Goal: Communication & Community: Participate in discussion

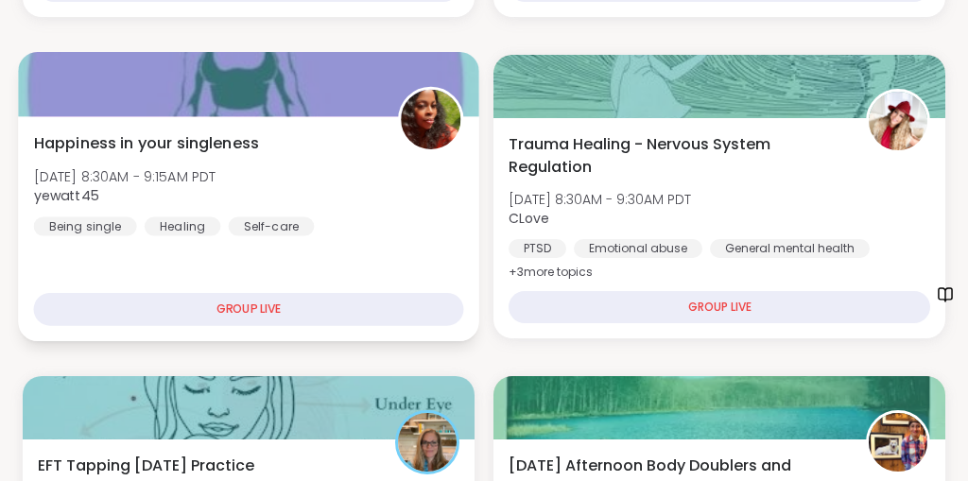
click at [374, 235] on div "Happiness in your singleness Tue, Oct 07 | 8:30AM - 9:15AM PDT yewatt45 Being s…" at bounding box center [249, 183] width 430 height 104
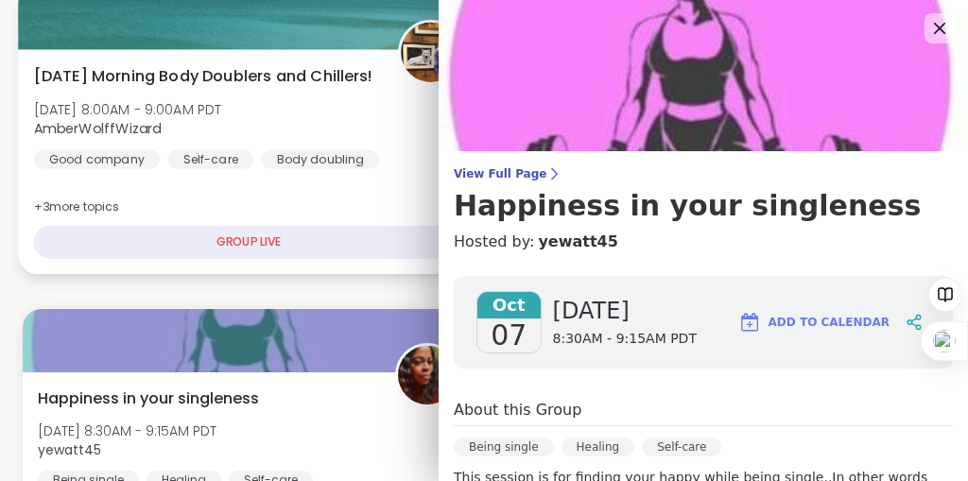
click at [360, 259] on div "GROUP LIVE" at bounding box center [249, 242] width 430 height 33
click at [370, 168] on div "Tuesday Morning Body Doublers and Chillers! Tue, Oct 07 | 8:00AM - 9:00AM PDT A…" at bounding box center [249, 116] width 430 height 104
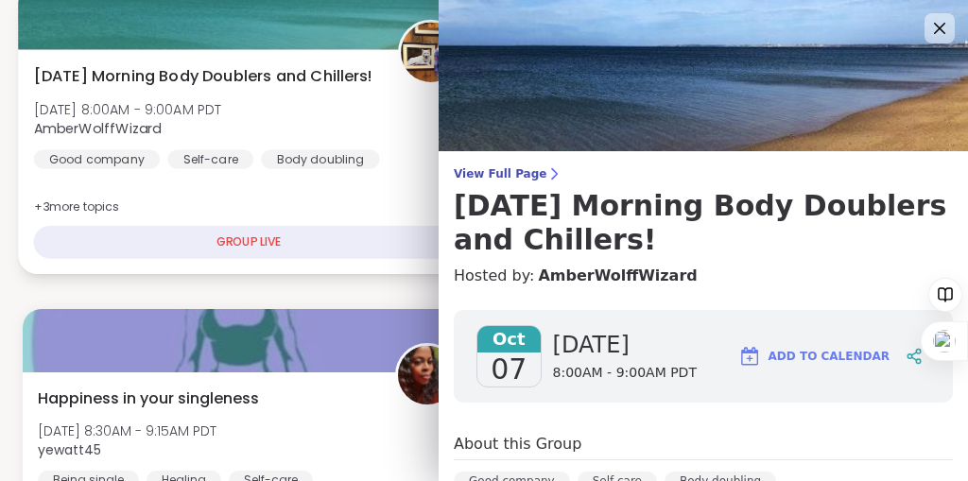
click at [371, 168] on div "Tuesday Morning Body Doublers and Chillers! Tue, Oct 07 | 8:00AM - 9:00AM PDT A…" at bounding box center [249, 116] width 430 height 104
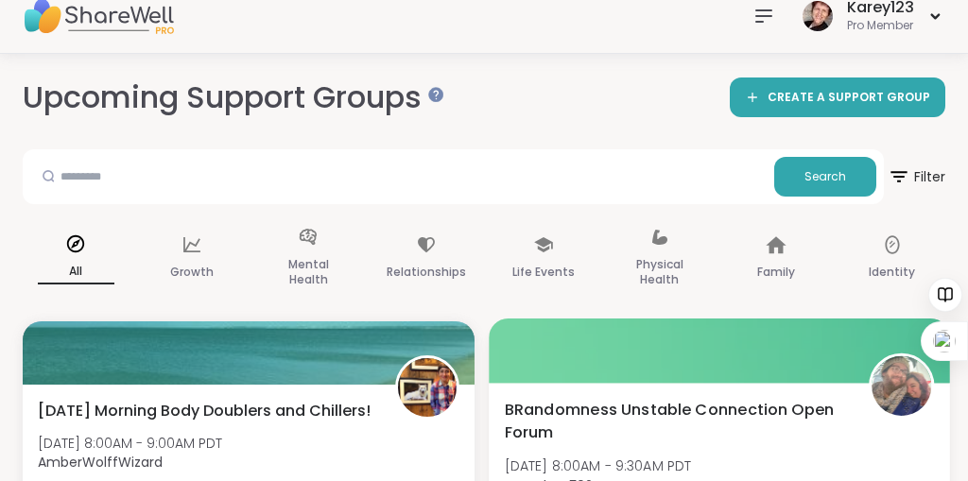
scroll to position [0, 0]
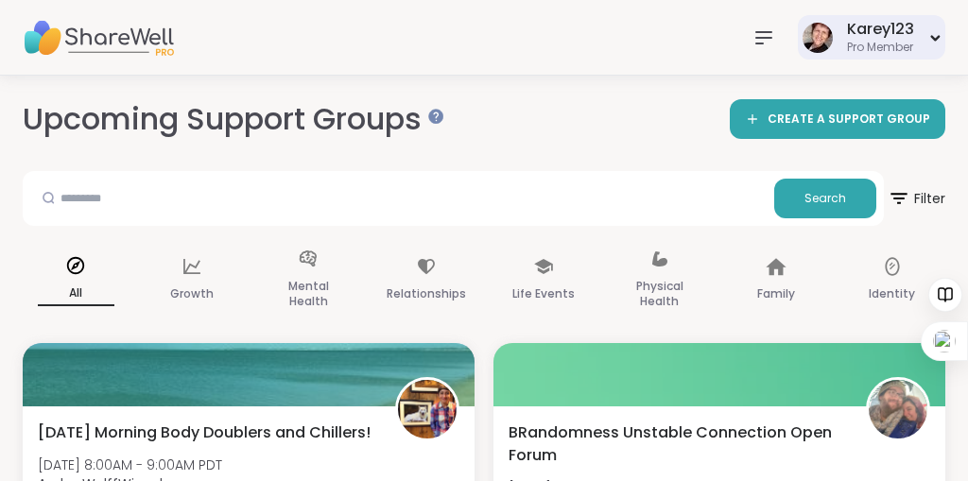
click at [847, 19] on div "Karey123" at bounding box center [880, 29] width 67 height 21
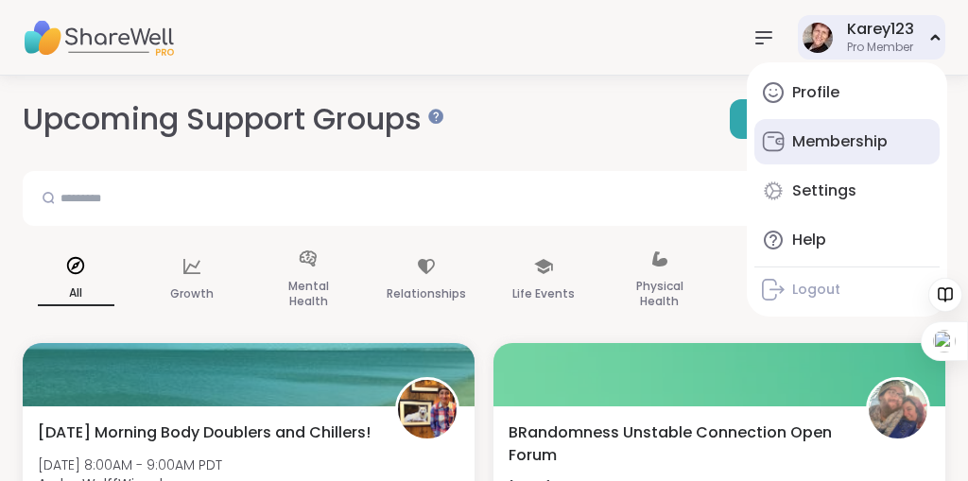
click at [822, 151] on div "Membership" at bounding box center [839, 141] width 95 height 21
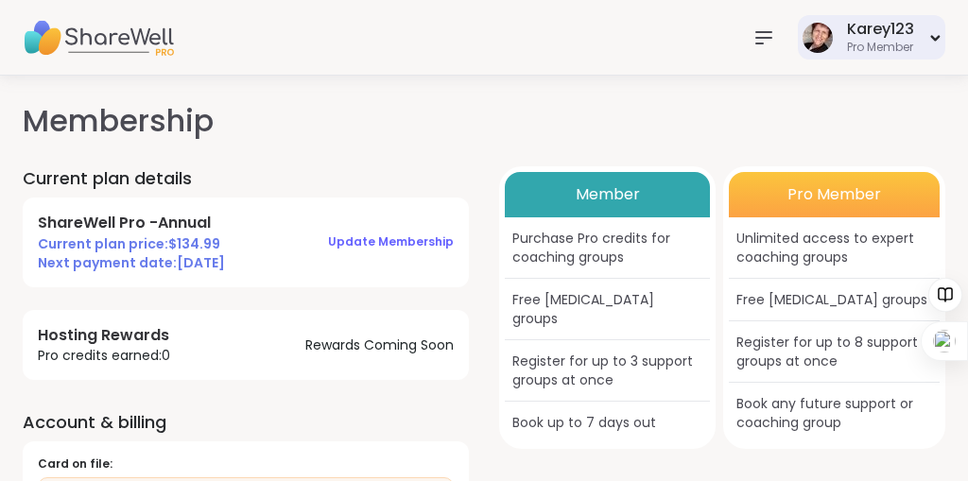
click at [845, 15] on div "Karey123 Pro Member" at bounding box center [871, 37] width 147 height 44
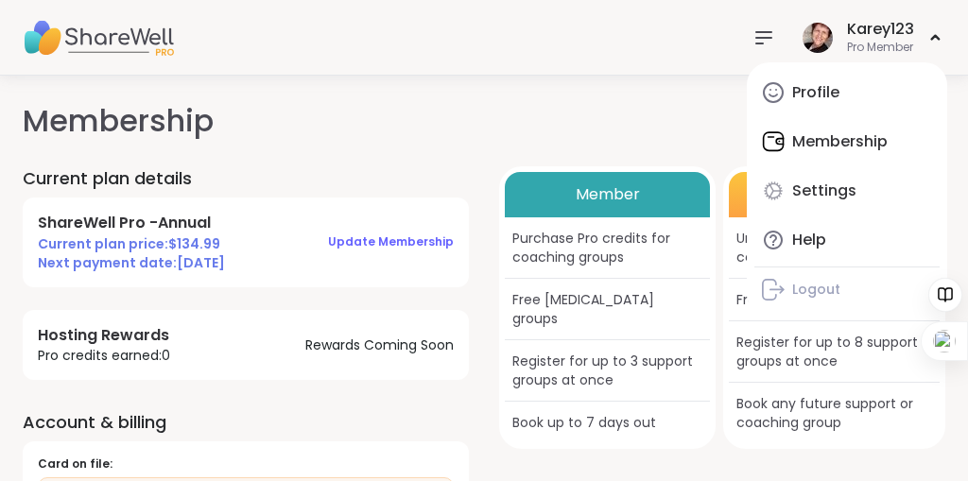
click at [569, 96] on div "Membership Current plan details ShareWell Pro - Annual Current plan price: $ 13…" at bounding box center [484, 366] width 968 height 580
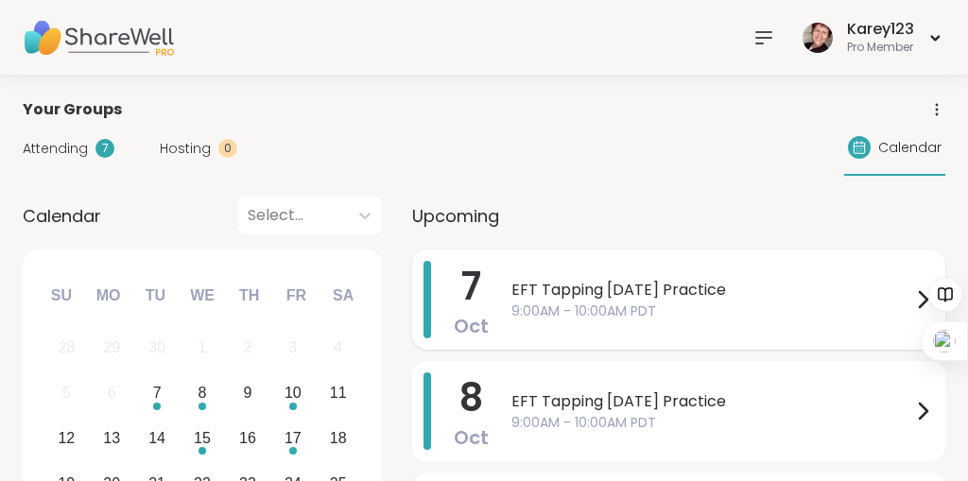
click at [606, 301] on span "EFT Tapping [DATE] Practice" at bounding box center [711, 290] width 400 height 23
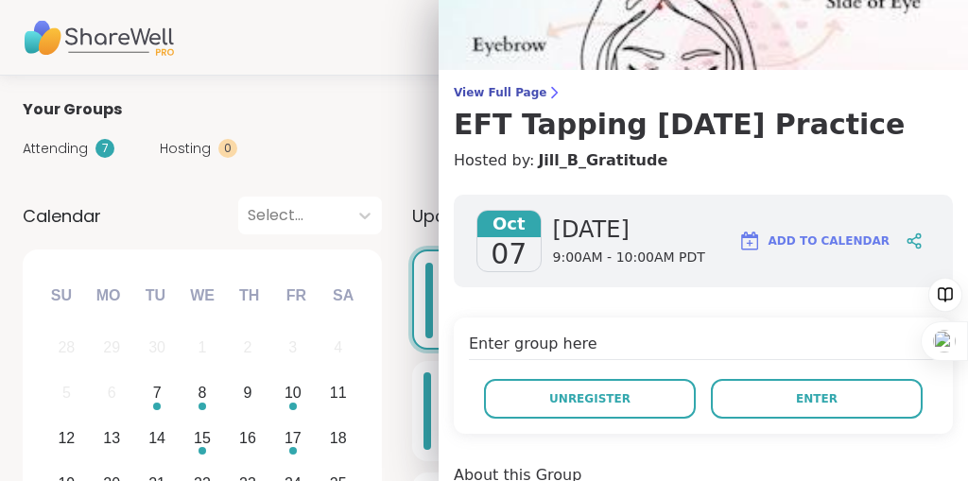
scroll to position [77, 0]
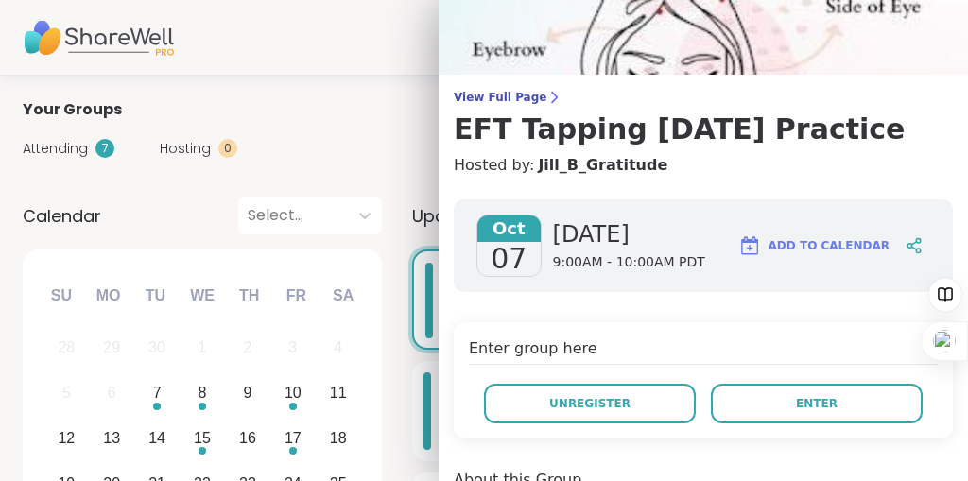
click at [604, 272] on span "9:00AM - 10:00AM PDT" at bounding box center [629, 262] width 152 height 19
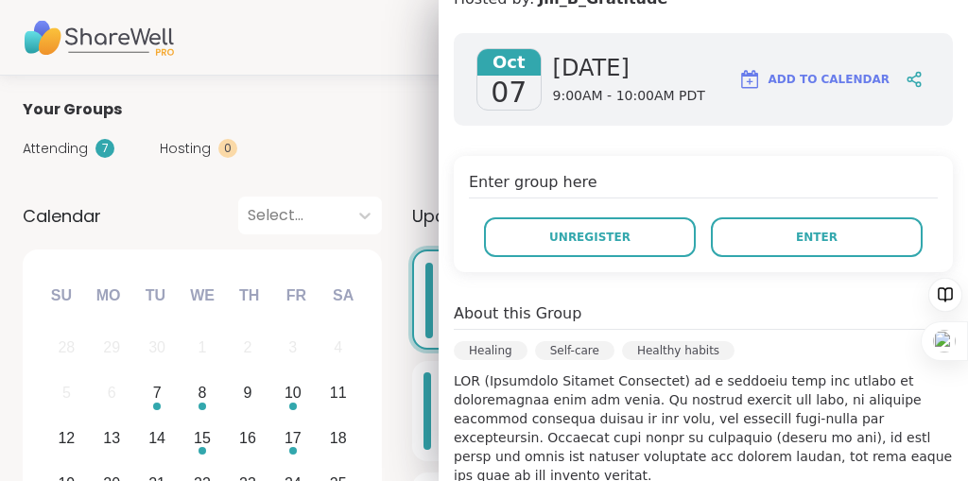
scroll to position [252, 0]
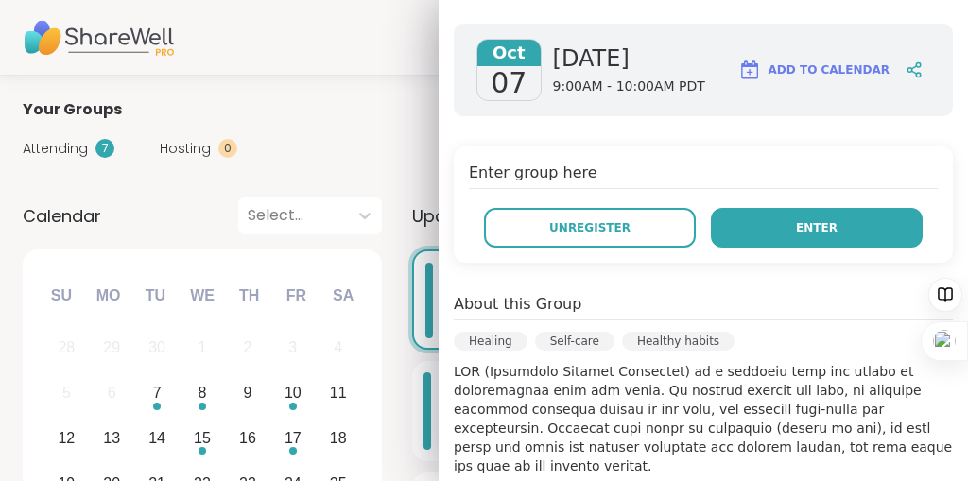
click at [754, 248] on button "Enter" at bounding box center [817, 228] width 212 height 40
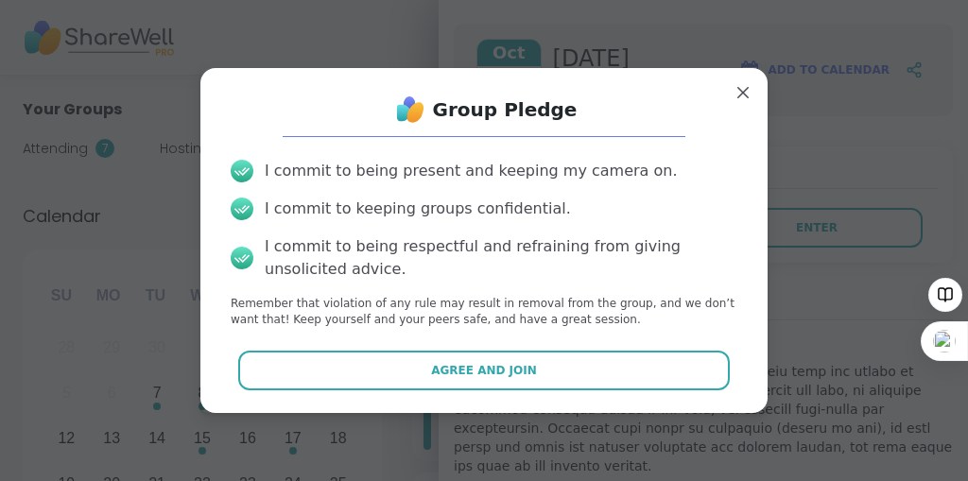
scroll to position [72, 0]
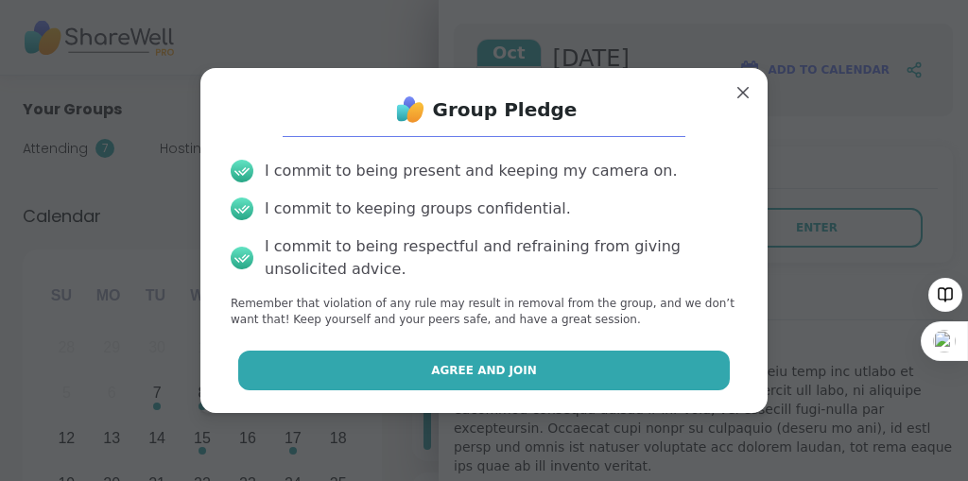
click at [580, 383] on button "Agree and Join" at bounding box center [484, 371] width 492 height 40
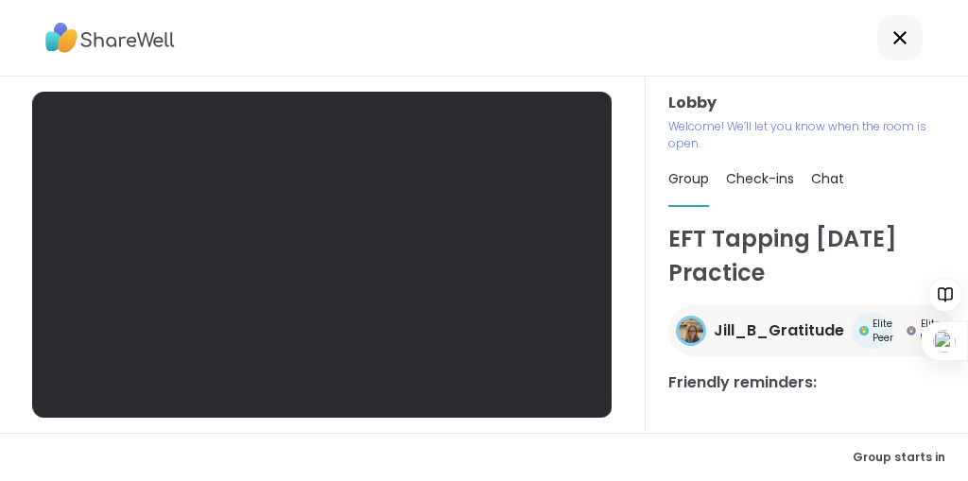
click at [580, 382] on div at bounding box center [321, 255] width 579 height 326
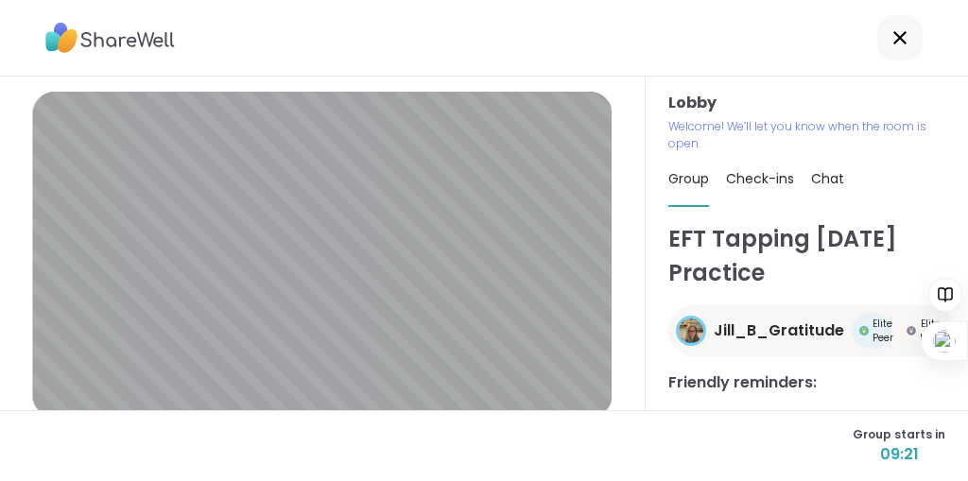
click at [760, 188] on span "Check-ins" at bounding box center [760, 178] width 68 height 19
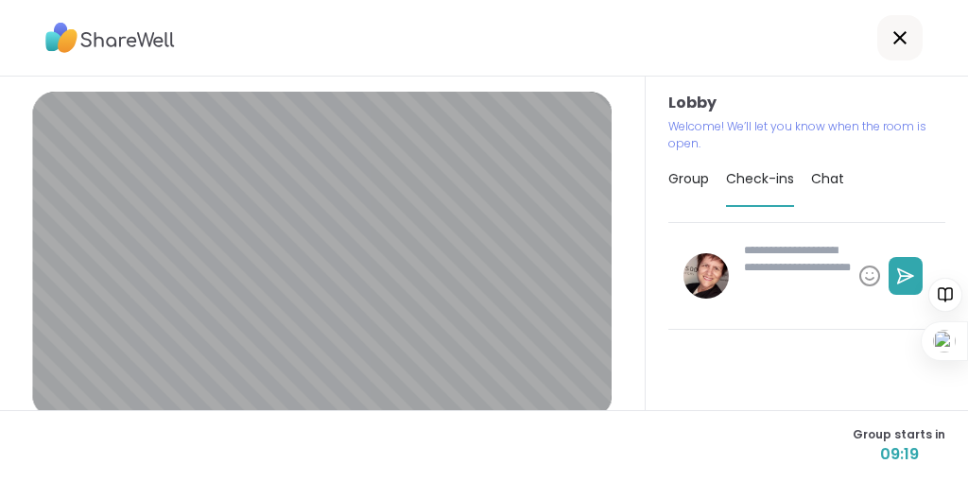
click at [759, 188] on span "Check-ins" at bounding box center [760, 178] width 68 height 19
click at [775, 188] on span "Check-ins" at bounding box center [760, 178] width 68 height 19
click at [706, 188] on span "Group" at bounding box center [688, 178] width 41 height 19
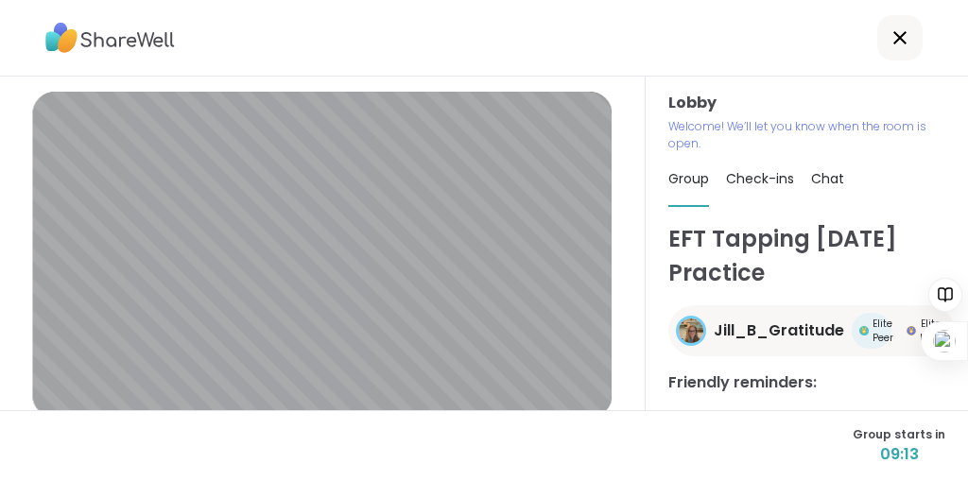
scroll to position [60, 0]
click at [763, 169] on span "Check-ins" at bounding box center [760, 178] width 68 height 19
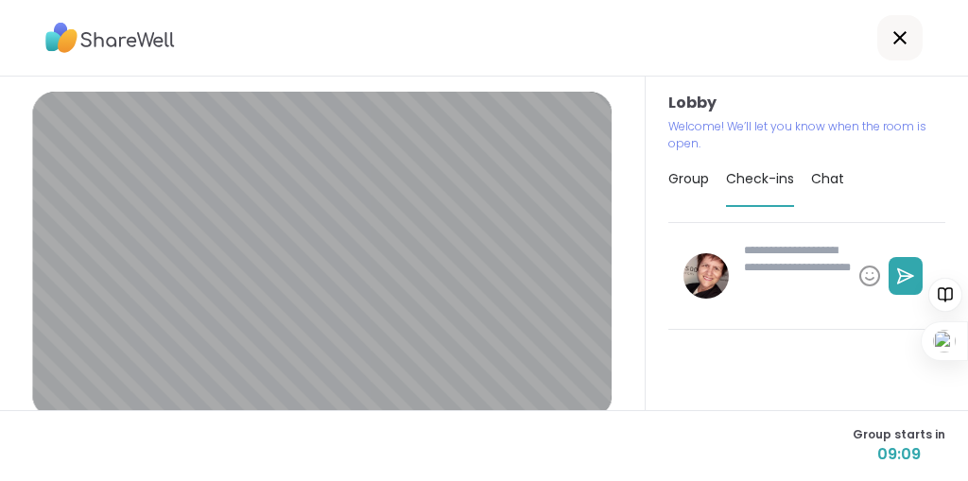
click at [763, 169] on span "Check-ins" at bounding box center [760, 178] width 68 height 19
click at [794, 169] on span "Check-ins" at bounding box center [760, 178] width 68 height 19
click at [700, 169] on span "Group" at bounding box center [688, 178] width 41 height 19
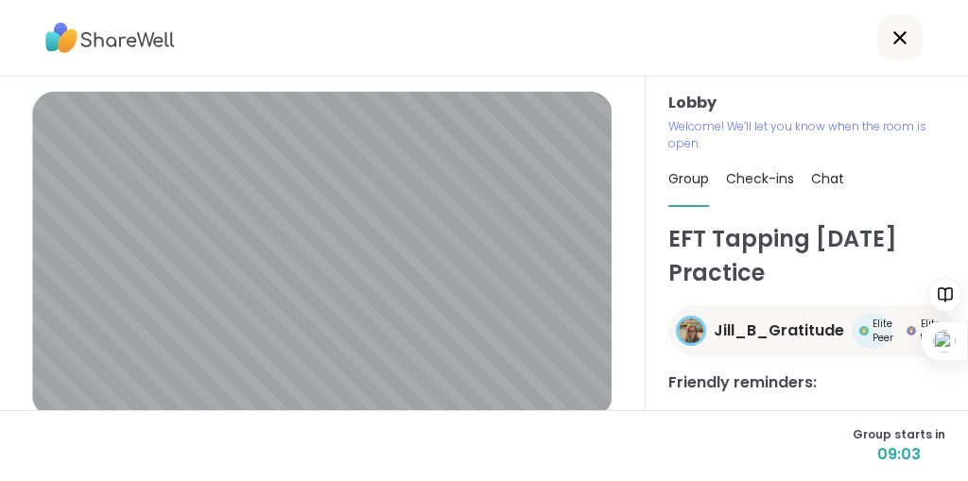
click at [747, 342] on span "Jill_B_Gratitude" at bounding box center [778, 330] width 130 height 23
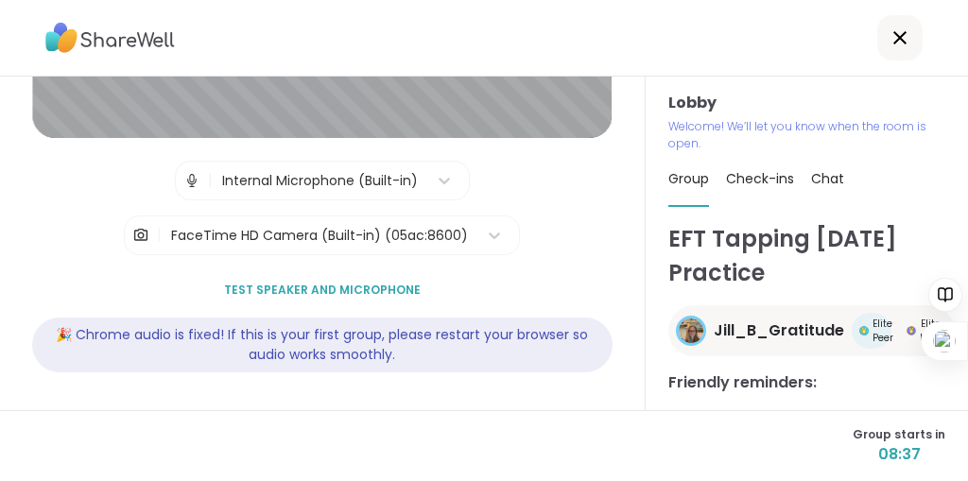
scroll to position [348, 0]
click at [314, 282] on span "Test speaker and microphone" at bounding box center [322, 290] width 197 height 17
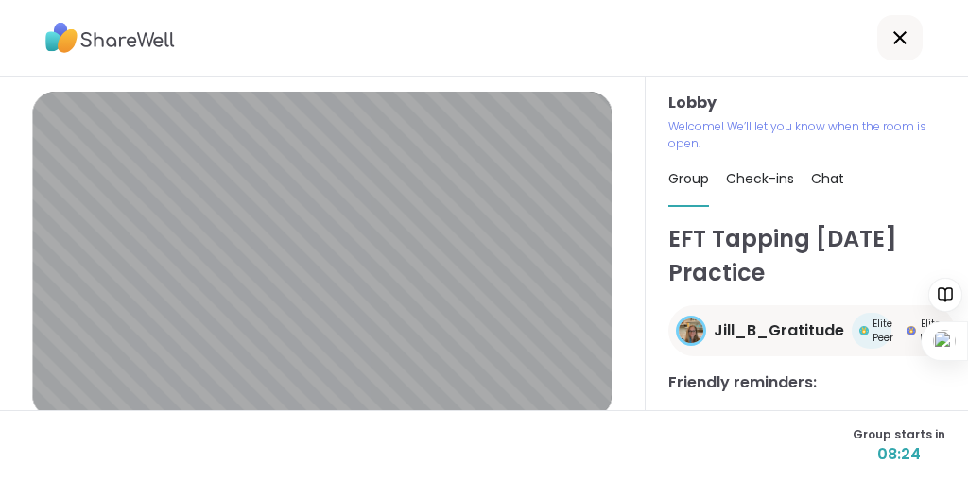
scroll to position [66, 0]
click at [694, 169] on span "Group" at bounding box center [688, 178] width 41 height 19
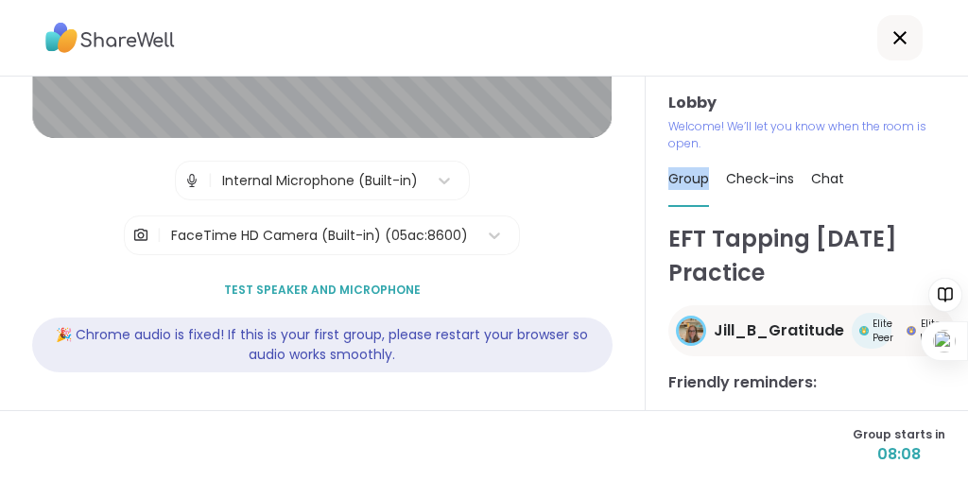
scroll to position [356, 0]
click at [758, 169] on span "Check-ins" at bounding box center [760, 178] width 68 height 19
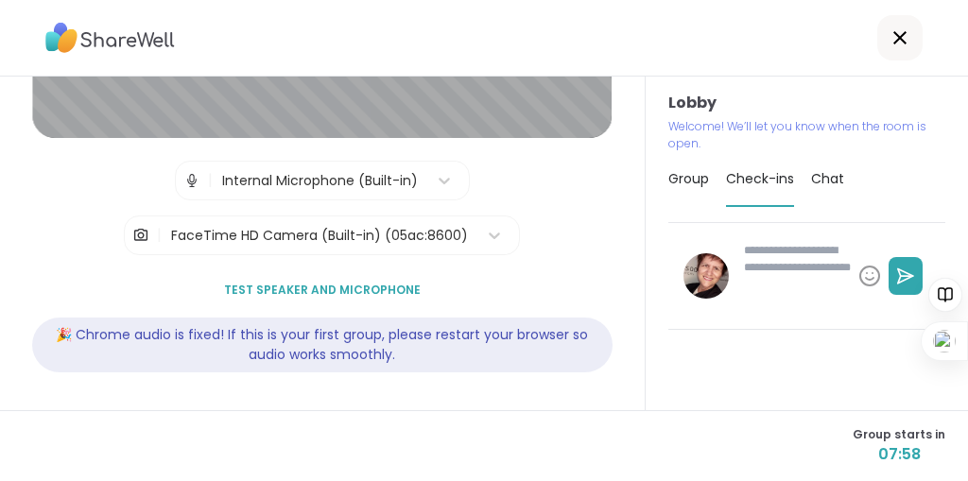
drag, startPoint x: 736, startPoint y: 382, endPoint x: 734, endPoint y: 316, distance: 66.2
click at [734, 332] on div at bounding box center [806, 316] width 277 height 188
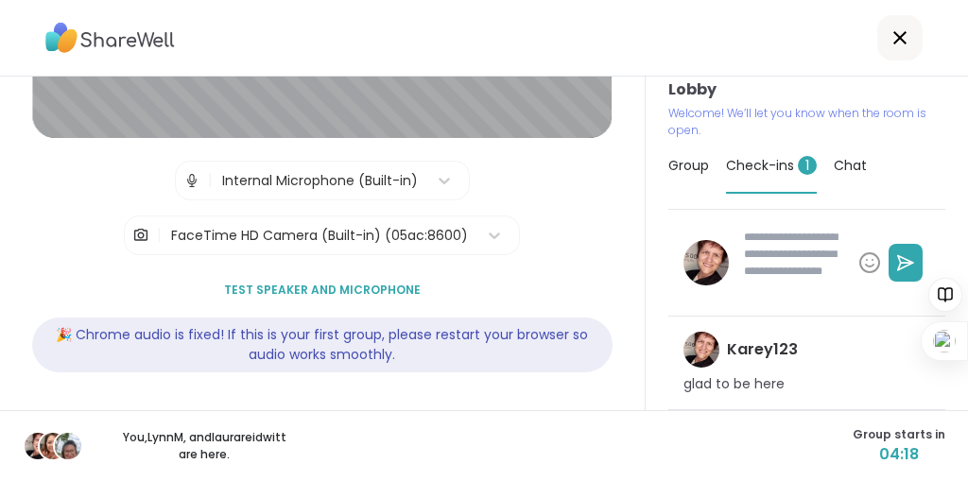
click at [300, 282] on span "Test speaker and microphone" at bounding box center [322, 290] width 197 height 17
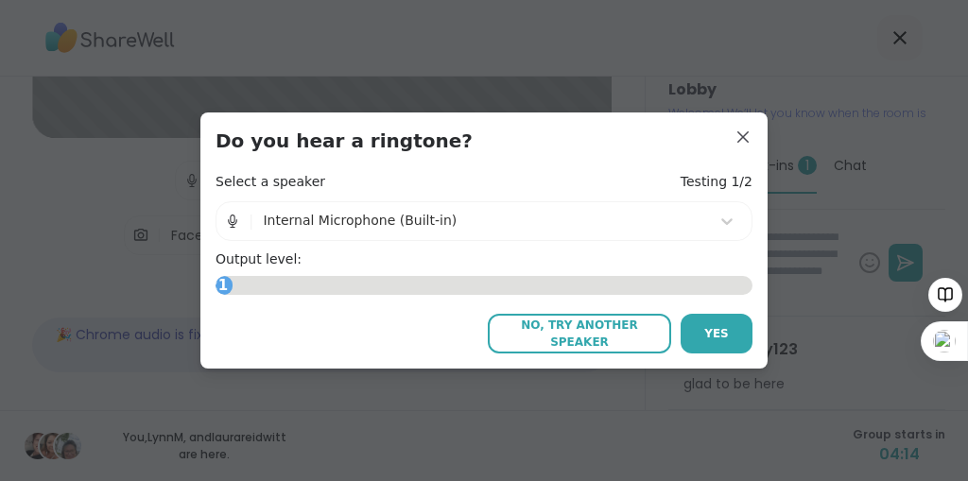
click at [617, 345] on span "No, try another speaker" at bounding box center [579, 334] width 164 height 34
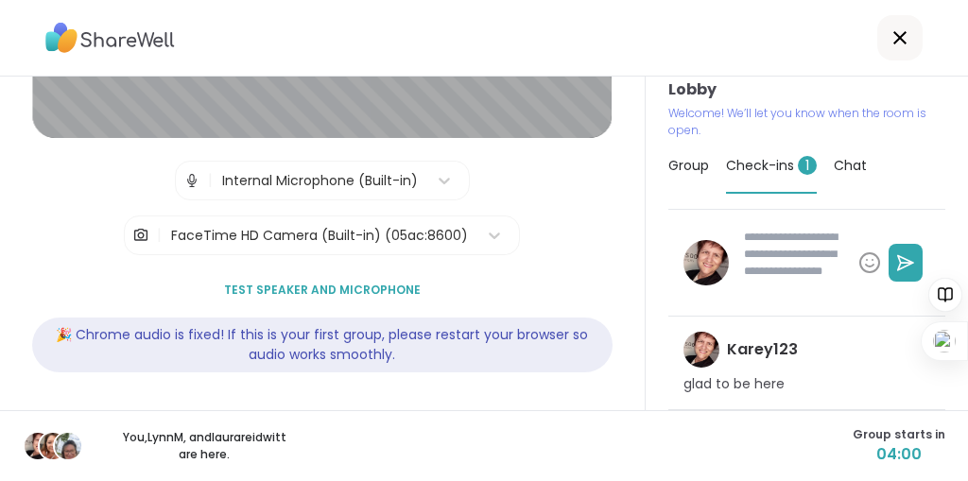
type textarea "*"
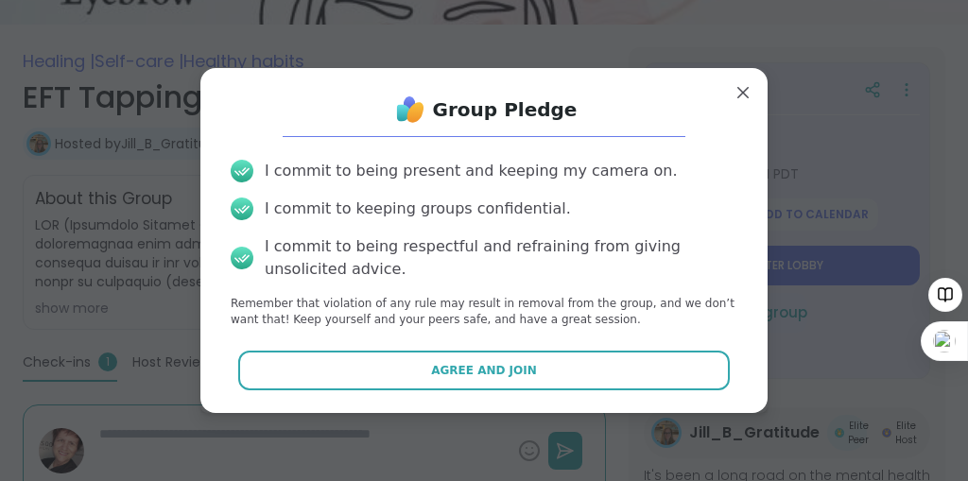
scroll to position [72, 0]
click at [610, 370] on button "Agree and Join" at bounding box center [484, 371] width 492 height 40
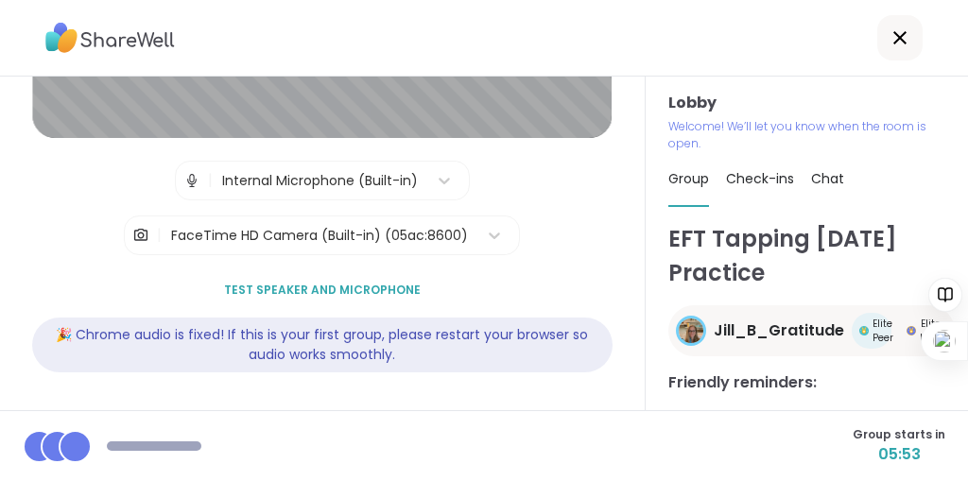
scroll to position [359, 0]
click at [768, 188] on span "Check-ins 1" at bounding box center [771, 178] width 91 height 19
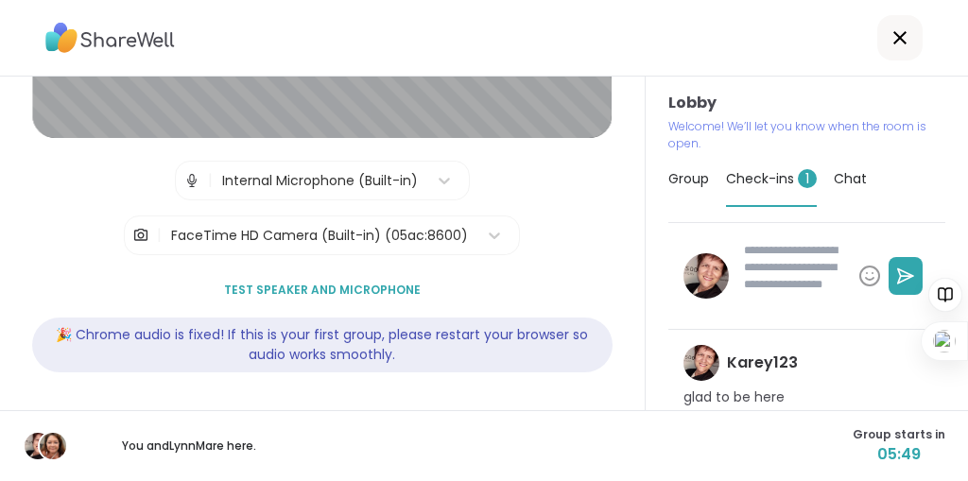
click at [768, 188] on span "Check-ins 1" at bounding box center [771, 178] width 91 height 19
click at [755, 201] on div "Check-ins 1" at bounding box center [771, 179] width 91 height 55
click at [787, 205] on div "Check-ins 1" at bounding box center [771, 179] width 91 height 55
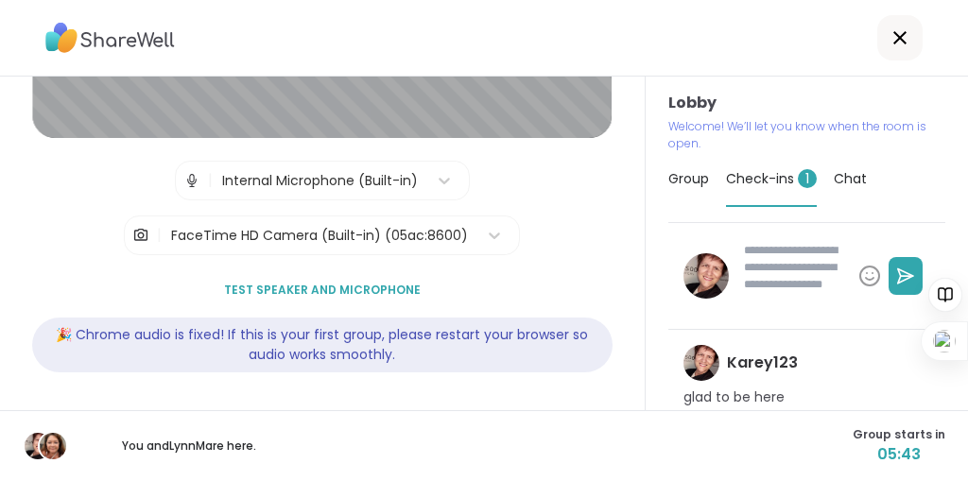
click at [816, 188] on span "1" at bounding box center [807, 178] width 19 height 19
click at [806, 318] on textarea at bounding box center [793, 275] width 114 height 83
click at [965, 318] on div at bounding box center [944, 324] width 45 height 117
click at [804, 188] on span "Check-ins 1" at bounding box center [771, 178] width 91 height 19
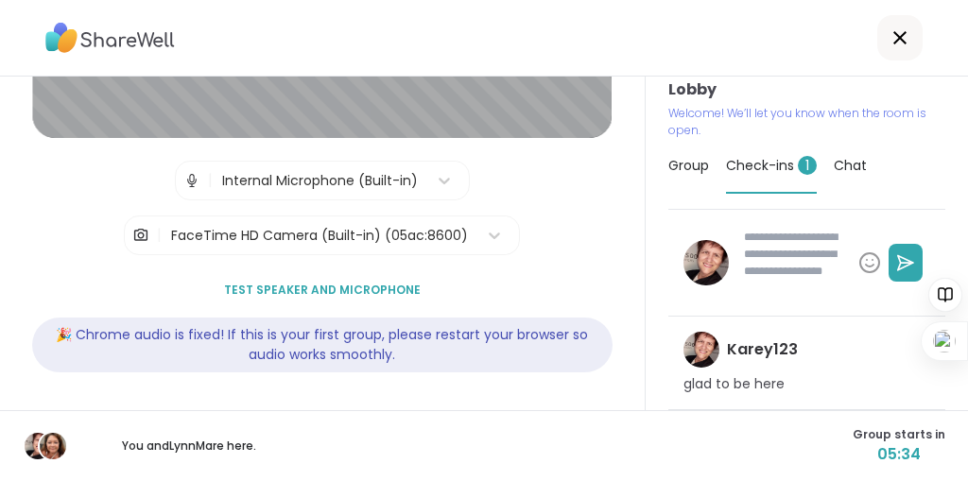
scroll to position [97, 0]
click at [852, 447] on span "05:33" at bounding box center [898, 454] width 93 height 23
type textarea "*"
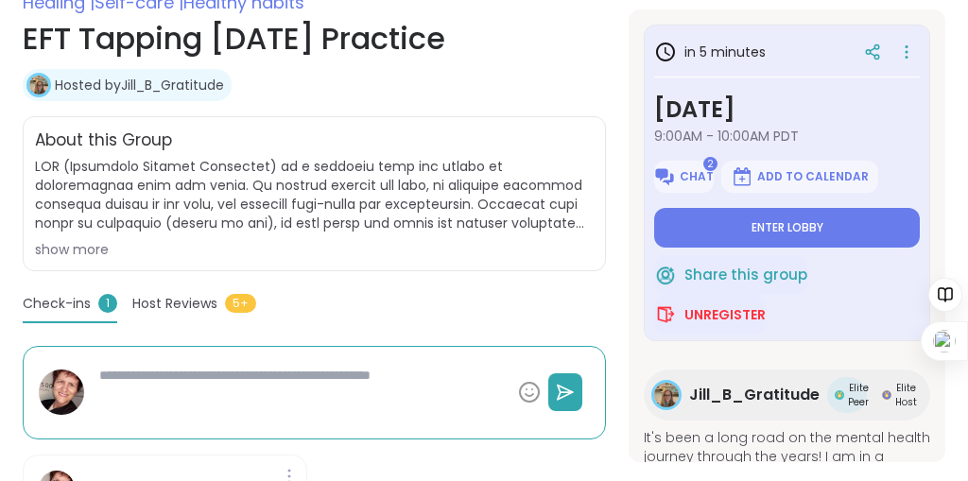
scroll to position [360, 0]
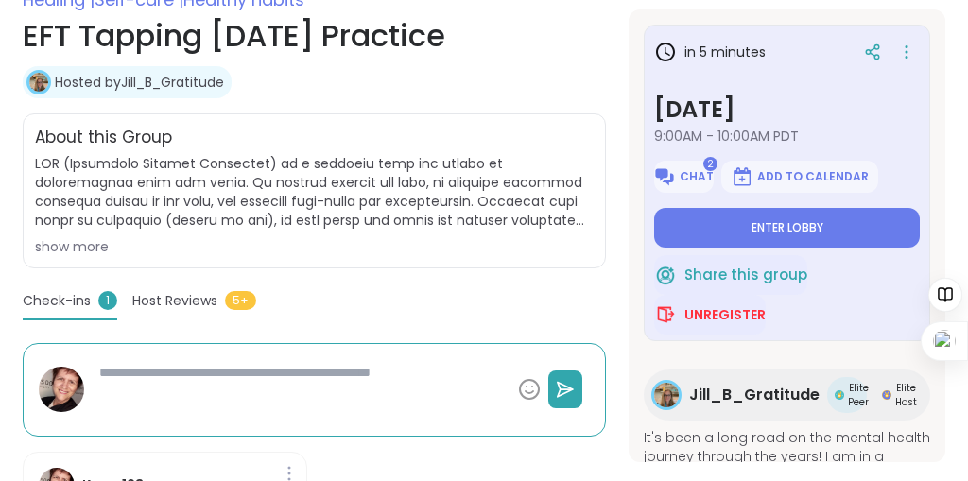
click at [479, 230] on span at bounding box center [314, 192] width 558 height 76
click at [654, 248] on button "Enter lobby" at bounding box center [787, 228] width 266 height 40
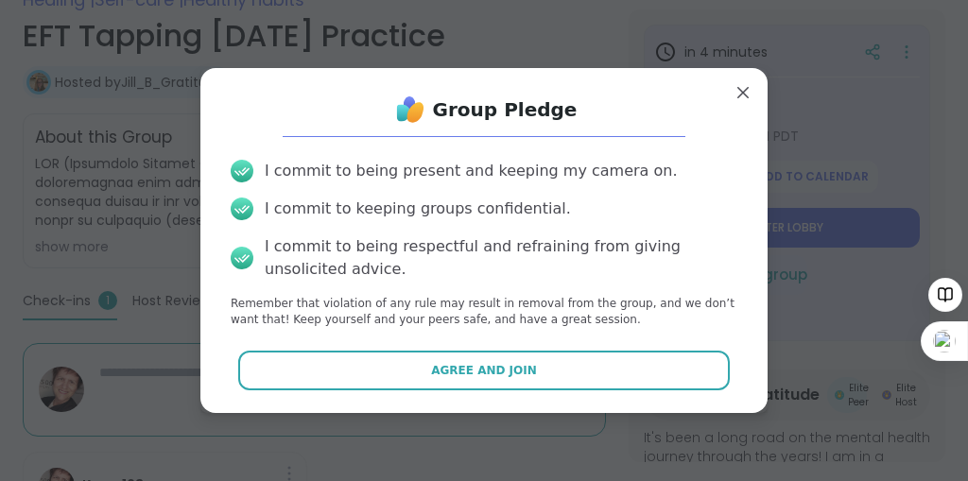
scroll to position [72, 0]
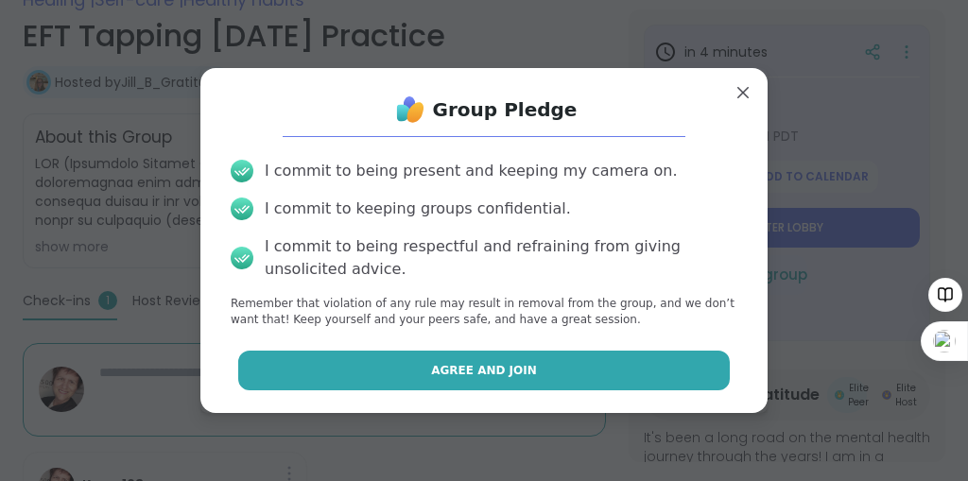
click at [512, 379] on span "Agree and Join" at bounding box center [484, 370] width 106 height 17
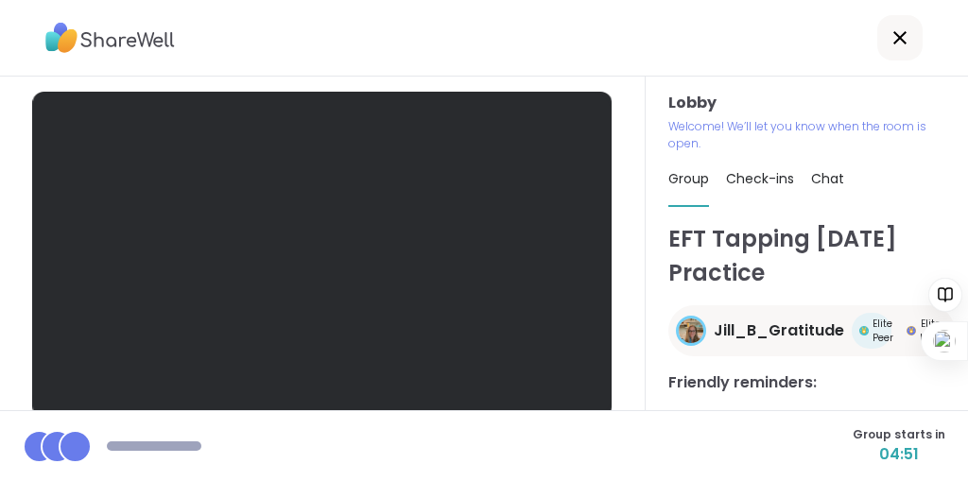
scroll to position [70, 0]
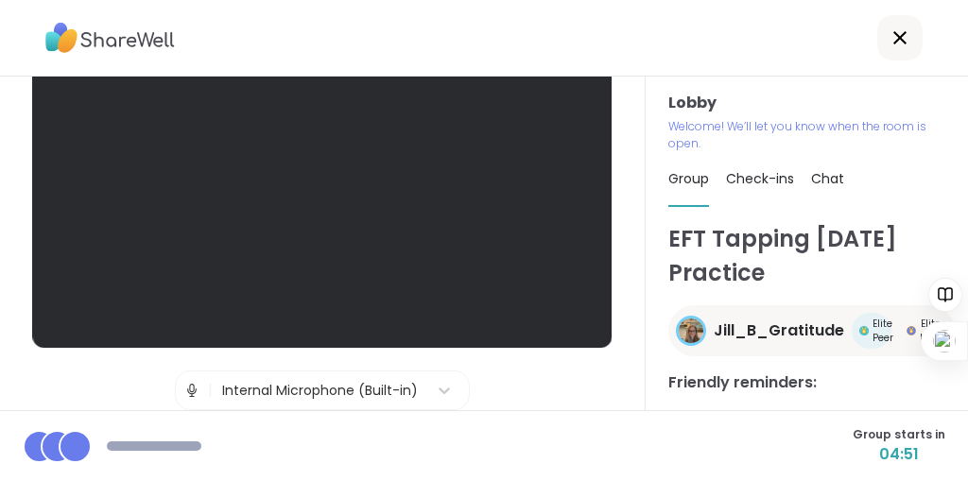
click at [602, 326] on div at bounding box center [321, 185] width 579 height 326
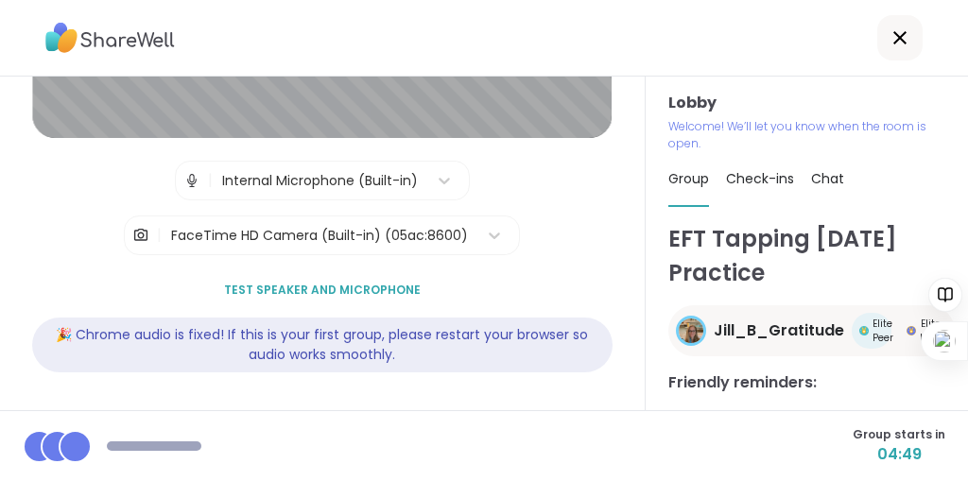
scroll to position [290, 0]
click at [767, 205] on div "Check-ins" at bounding box center [760, 178] width 68 height 53
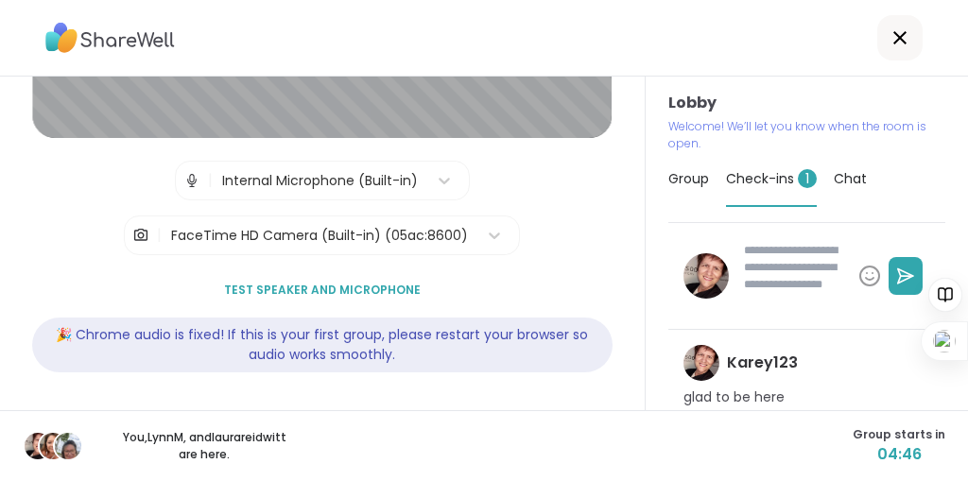
click at [767, 205] on div "Check-ins 1" at bounding box center [771, 179] width 91 height 55
click at [769, 188] on span "Check-ins 1" at bounding box center [771, 178] width 91 height 19
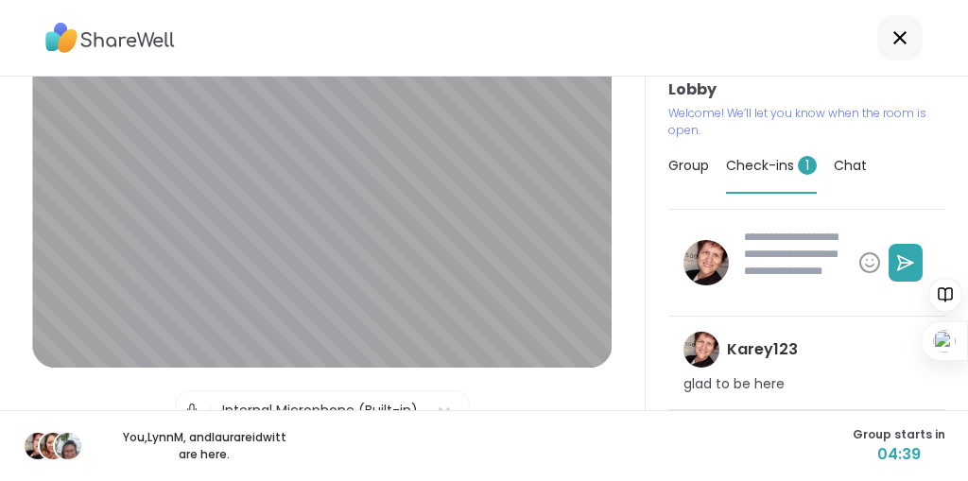
scroll to position [0, 0]
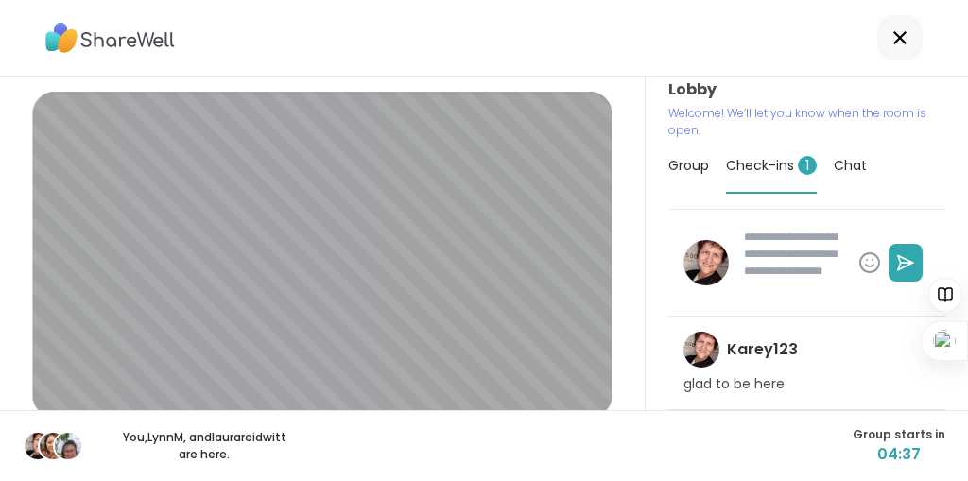
click at [588, 74] on div at bounding box center [484, 38] width 968 height 77
type textarea "*"
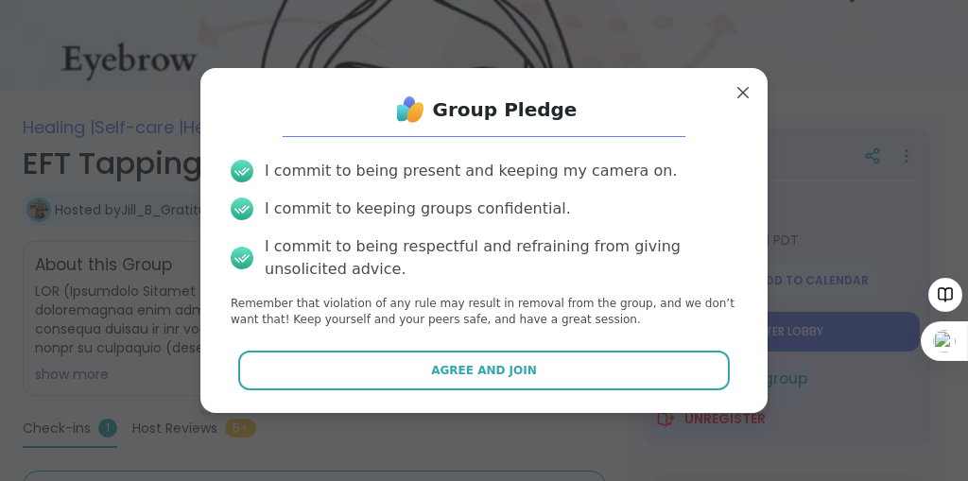
scroll to position [72, 0]
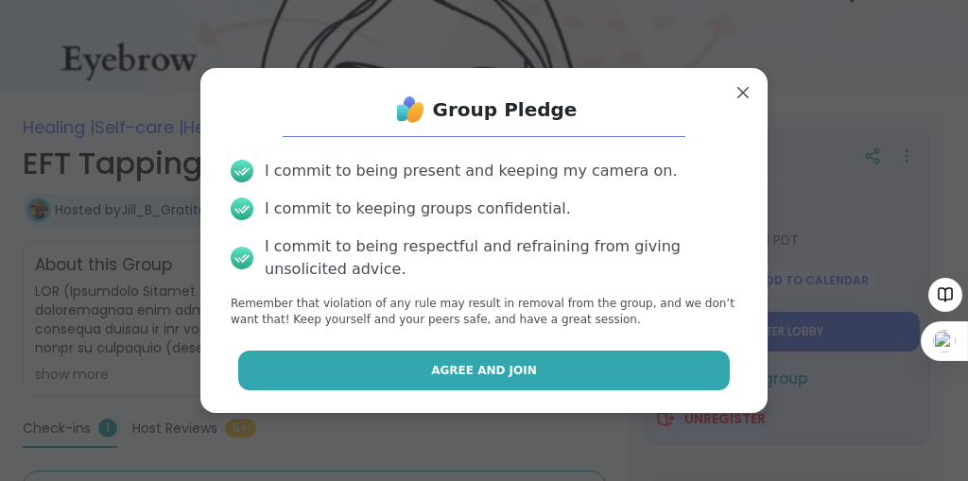
click at [482, 378] on span "Agree and Join" at bounding box center [484, 370] width 106 height 17
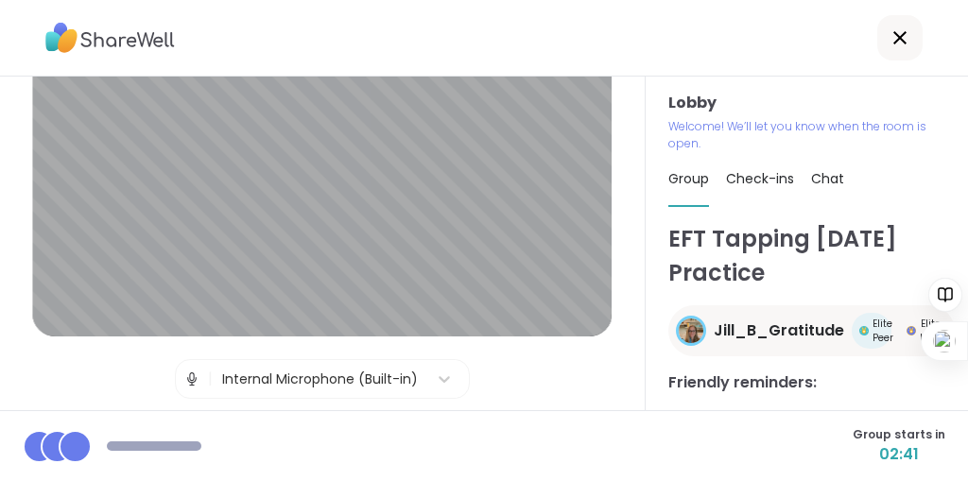
scroll to position [87, 0]
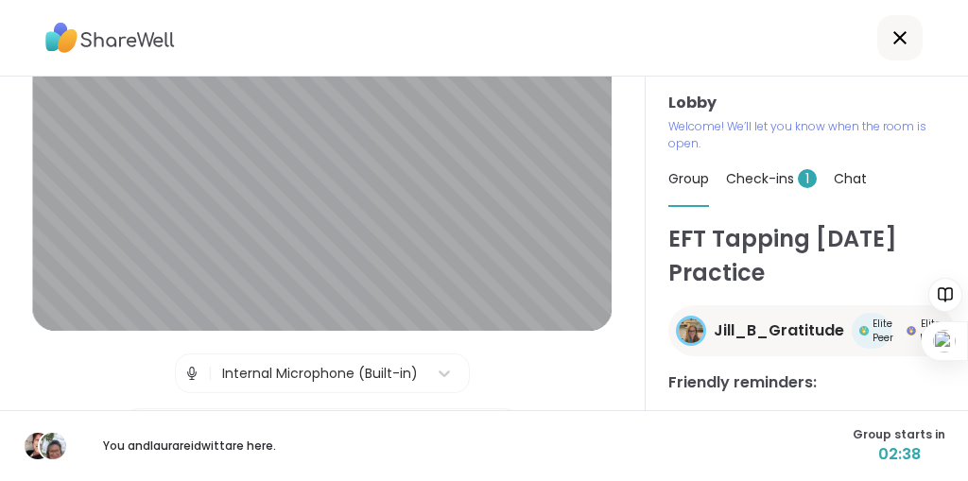
click at [762, 205] on div "Check-ins 1" at bounding box center [771, 178] width 91 height 53
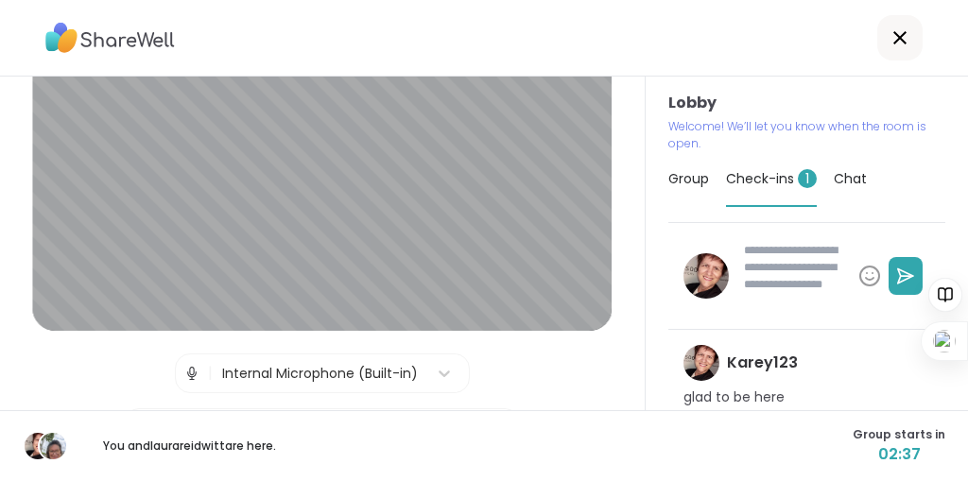
click at [773, 188] on span "Check-ins 1" at bounding box center [771, 178] width 91 height 19
click at [794, 312] on textarea at bounding box center [793, 275] width 114 height 83
click at [793, 188] on span "Check-ins 1" at bounding box center [771, 178] width 91 height 19
click at [770, 77] on div at bounding box center [484, 38] width 968 height 77
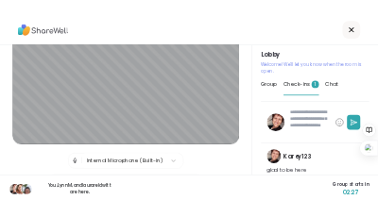
scroll to position [0, 0]
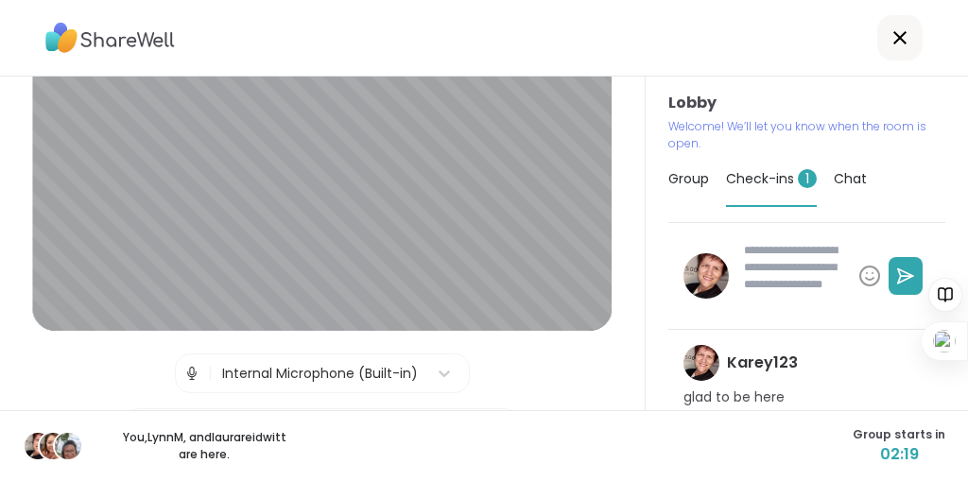
click at [778, 188] on span "Check-ins 1" at bounding box center [771, 178] width 91 height 19
click at [709, 190] on div "Group" at bounding box center [688, 178] width 41 height 53
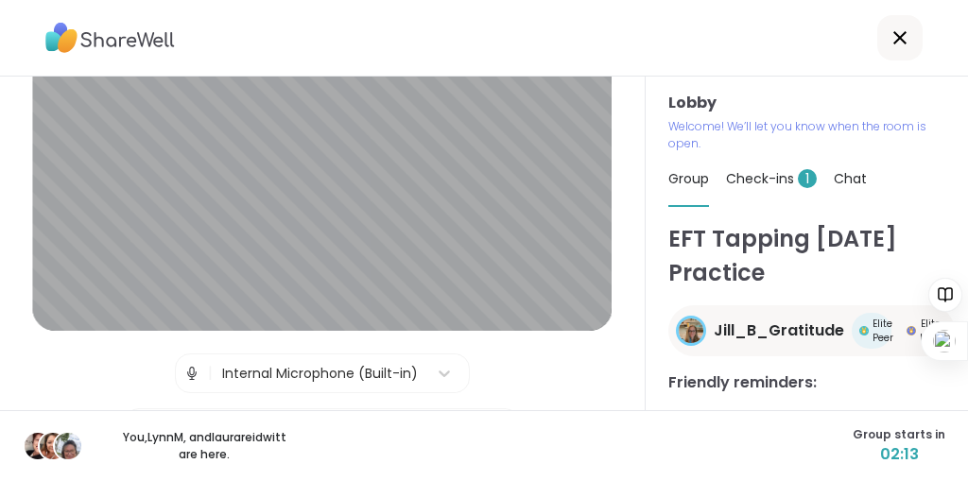
click at [779, 188] on span "Check-ins 1" at bounding box center [771, 178] width 91 height 19
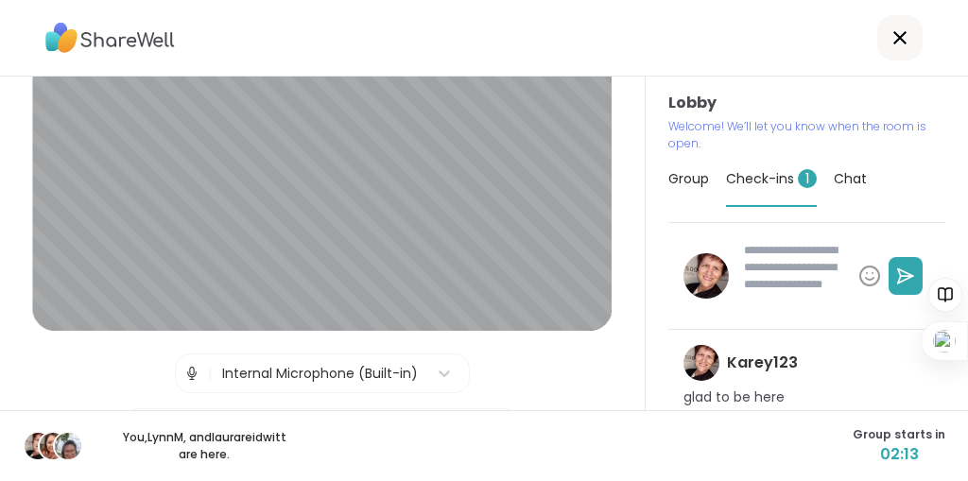
click at [779, 188] on span "Check-ins 1" at bounding box center [771, 178] width 91 height 19
click at [611, 50] on div at bounding box center [484, 38] width 968 height 77
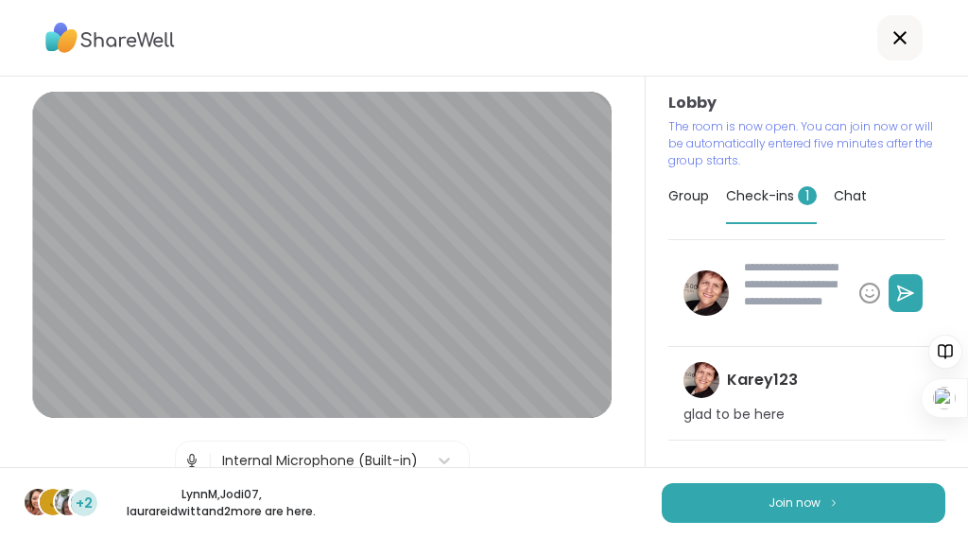
click at [781, 205] on span "Check-ins 1" at bounding box center [771, 195] width 91 height 19
click at [782, 205] on span "Check-ins 1" at bounding box center [771, 195] width 91 height 19
type textarea "*"
click at [867, 205] on span "Chat" at bounding box center [849, 195] width 33 height 19
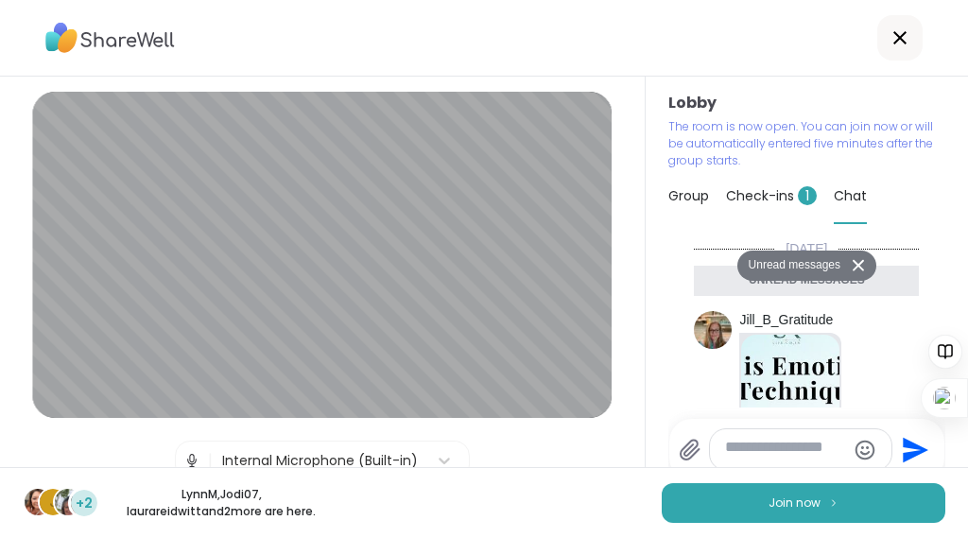
scroll to position [1903, 0]
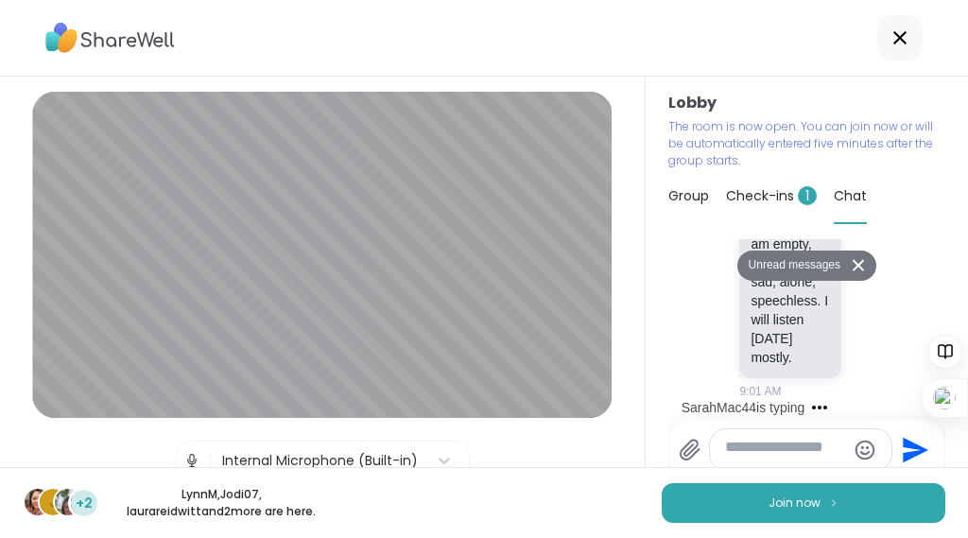
click at [703, 417] on div "SarahMac44 is typing" at bounding box center [743, 407] width 124 height 19
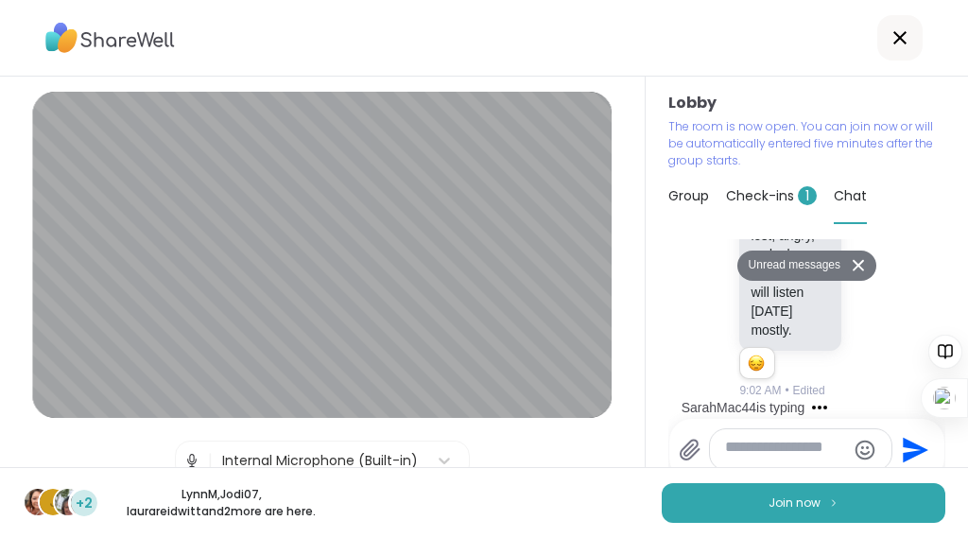
scroll to position [4, 0]
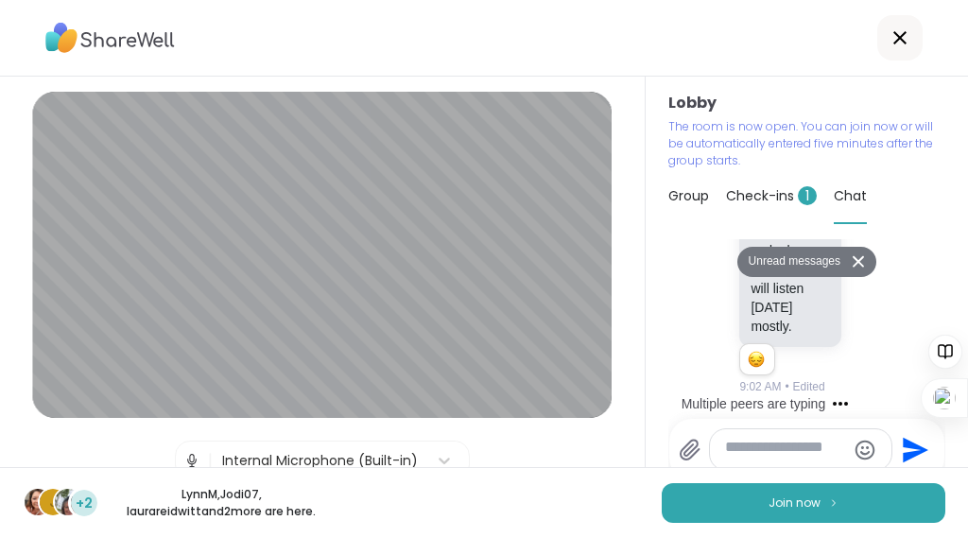
click at [876, 275] on button at bounding box center [861, 261] width 30 height 27
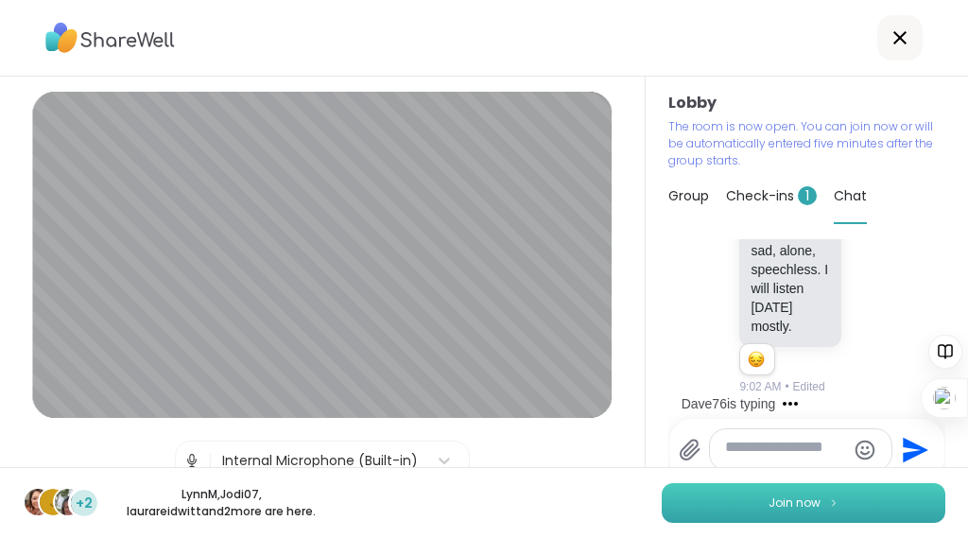
click at [804, 480] on button "Join now" at bounding box center [804, 503] width 284 height 40
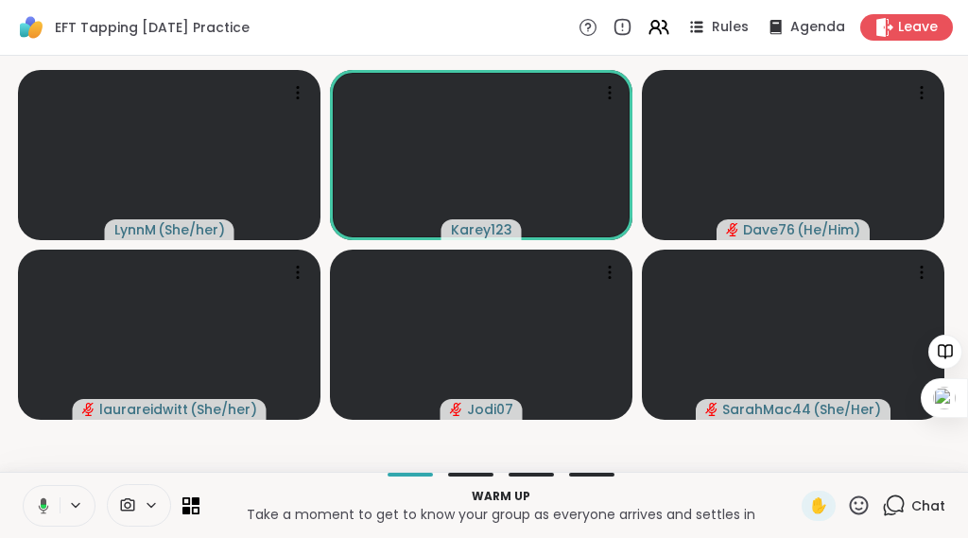
click at [726, 480] on p "Take a moment to get to know your group as everyone arrives and settles in" at bounding box center [500, 514] width 579 height 19
click at [696, 480] on p "Warm up" at bounding box center [500, 496] width 579 height 17
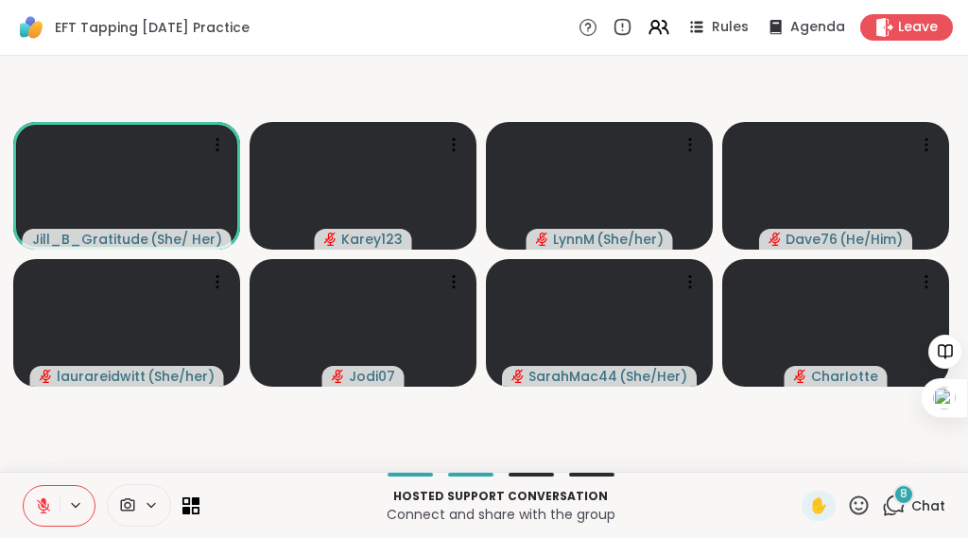
click at [913, 480] on span "Chat" at bounding box center [928, 505] width 34 height 19
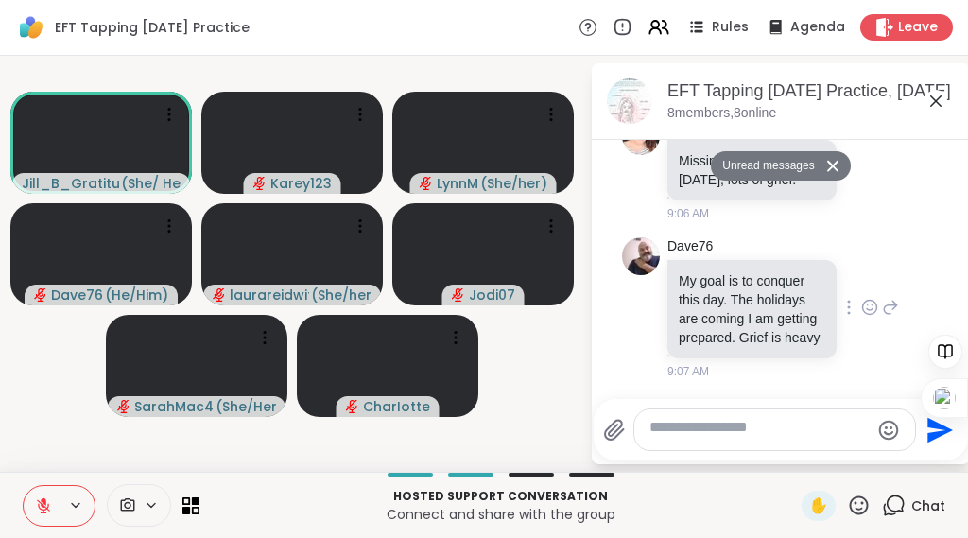
scroll to position [4143, 0]
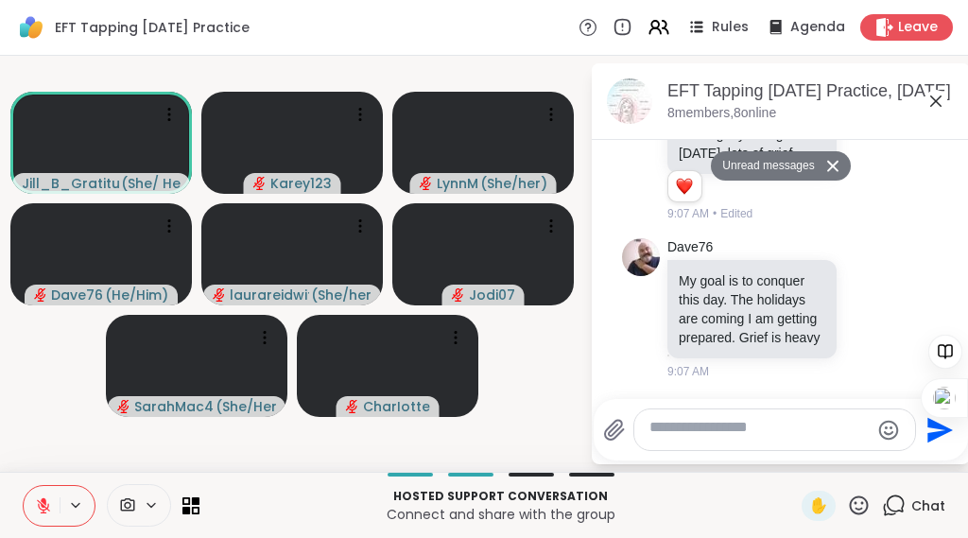
click at [839, 172] on icon at bounding box center [832, 166] width 13 height 12
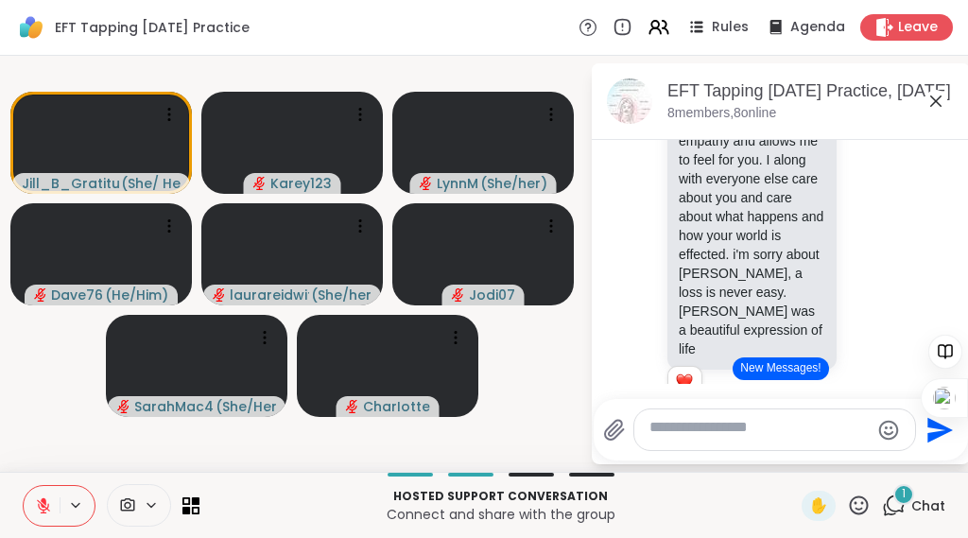
scroll to position [2512, 0]
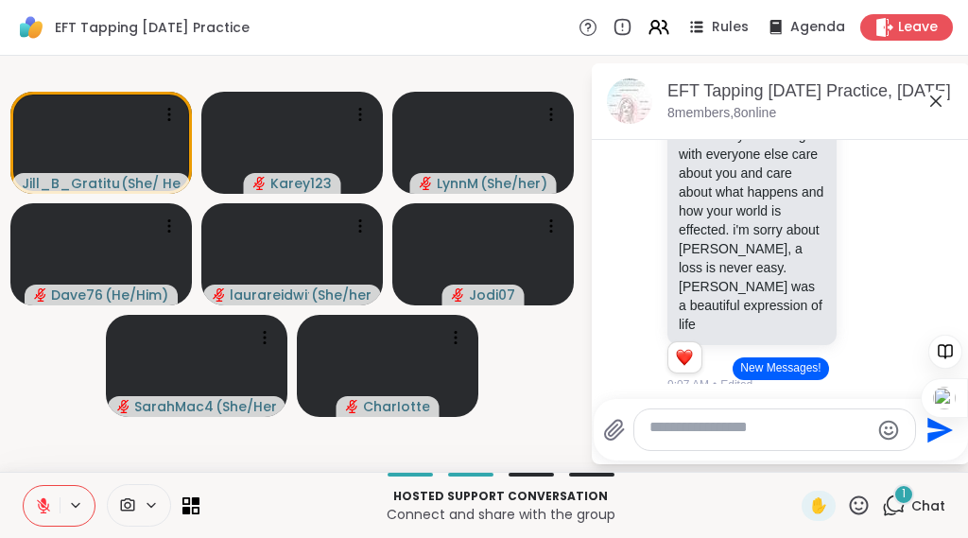
click at [671, 419] on textarea "Type your message" at bounding box center [759, 430] width 220 height 24
type textarea "*****"
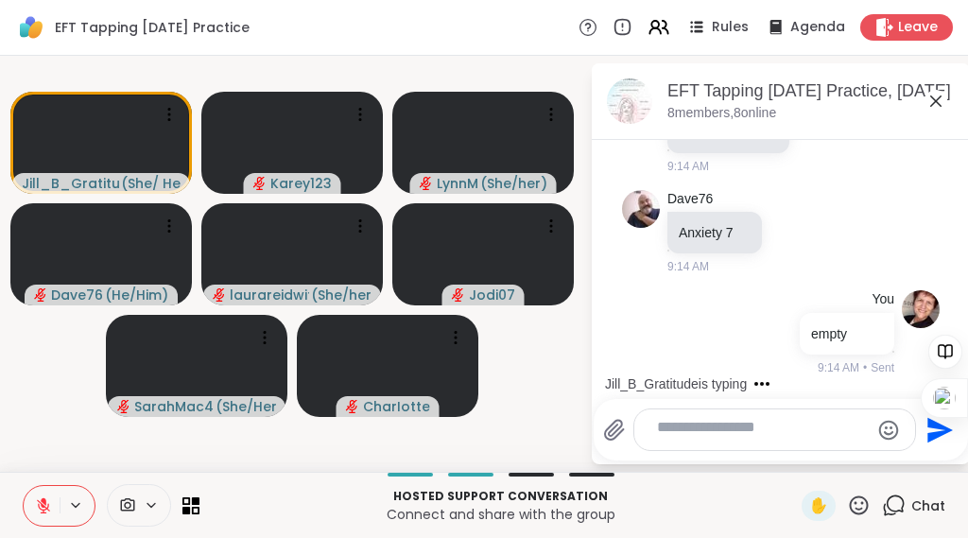
scroll to position [4779, 0]
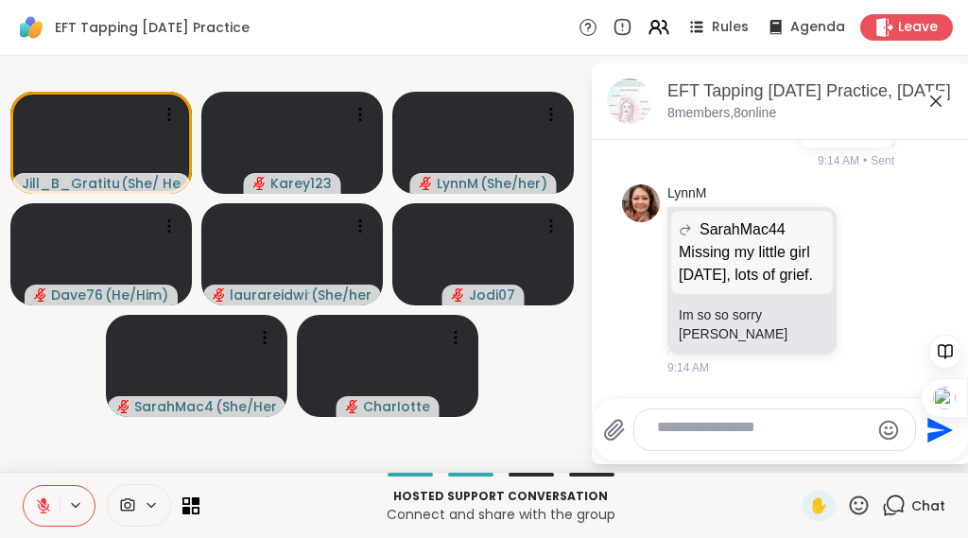
click at [747, 409] on div at bounding box center [774, 429] width 281 height 41
click at [661, 419] on textarea "Type your message" at bounding box center [759, 430] width 204 height 24
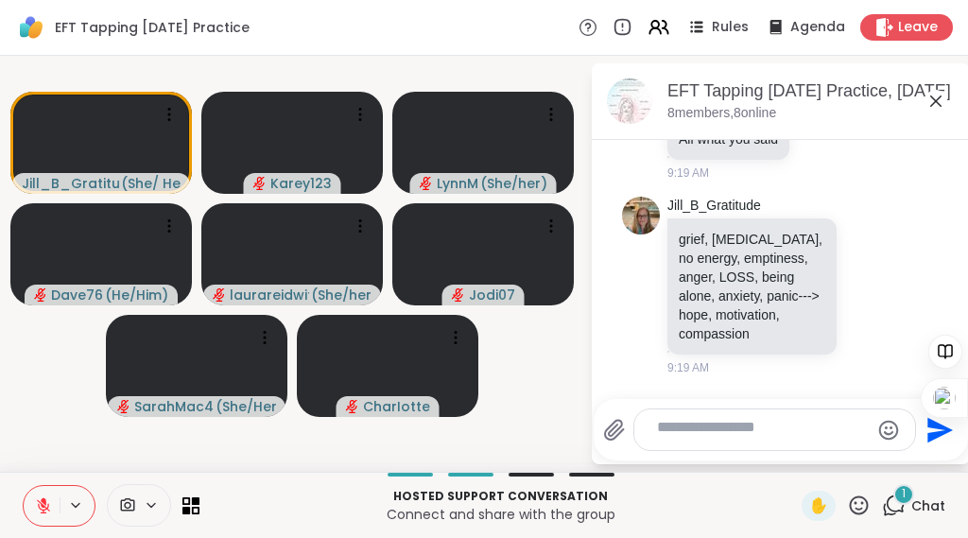
scroll to position [5696, 0]
